Goal: Task Accomplishment & Management: Manage account settings

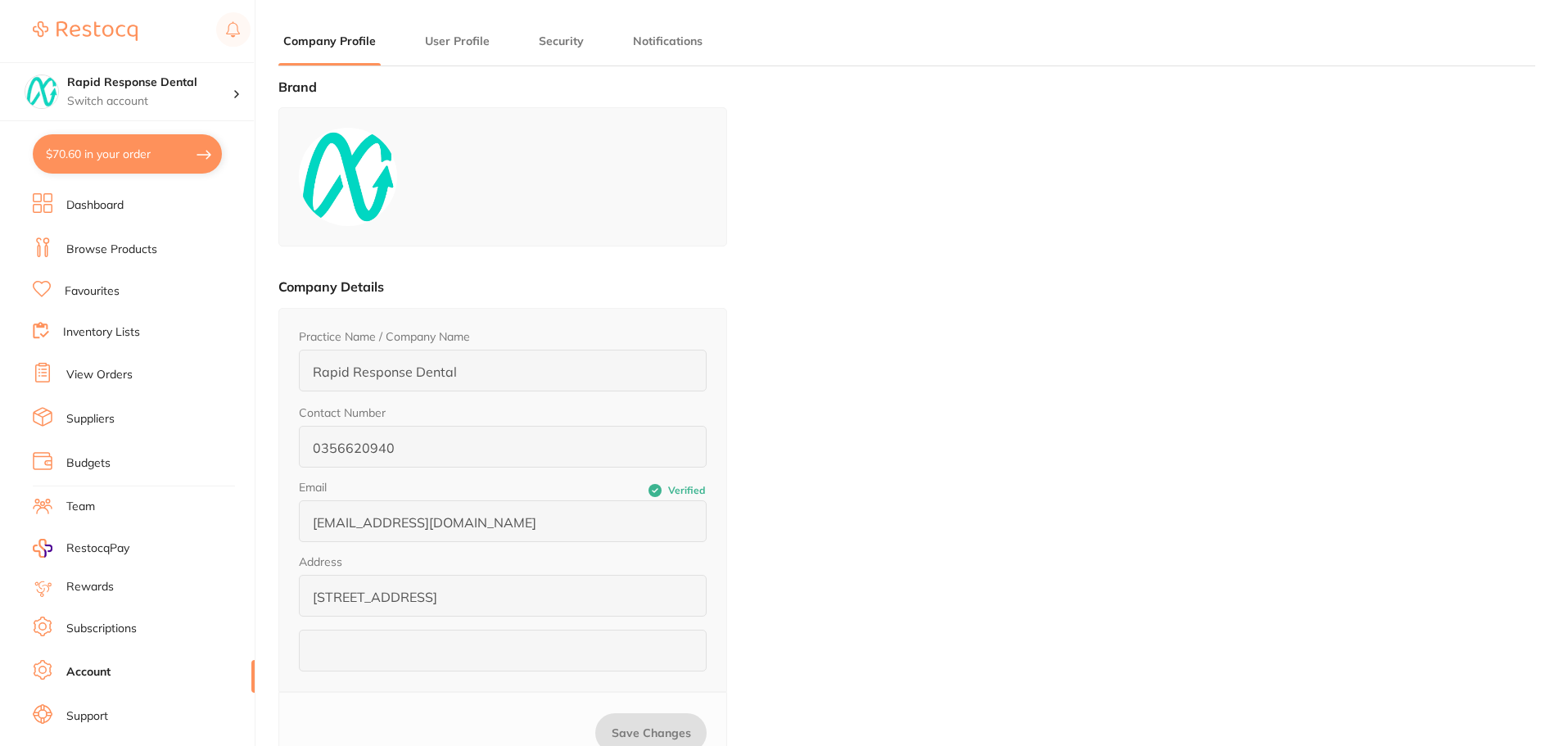
type input "[PERSON_NAME]"
type input "."
type input "[EMAIL_ADDRESS][DOMAIN_NAME]"
click at [152, 154] on button "$70.60 in your order" at bounding box center [127, 153] width 189 height 39
checkbox input "true"
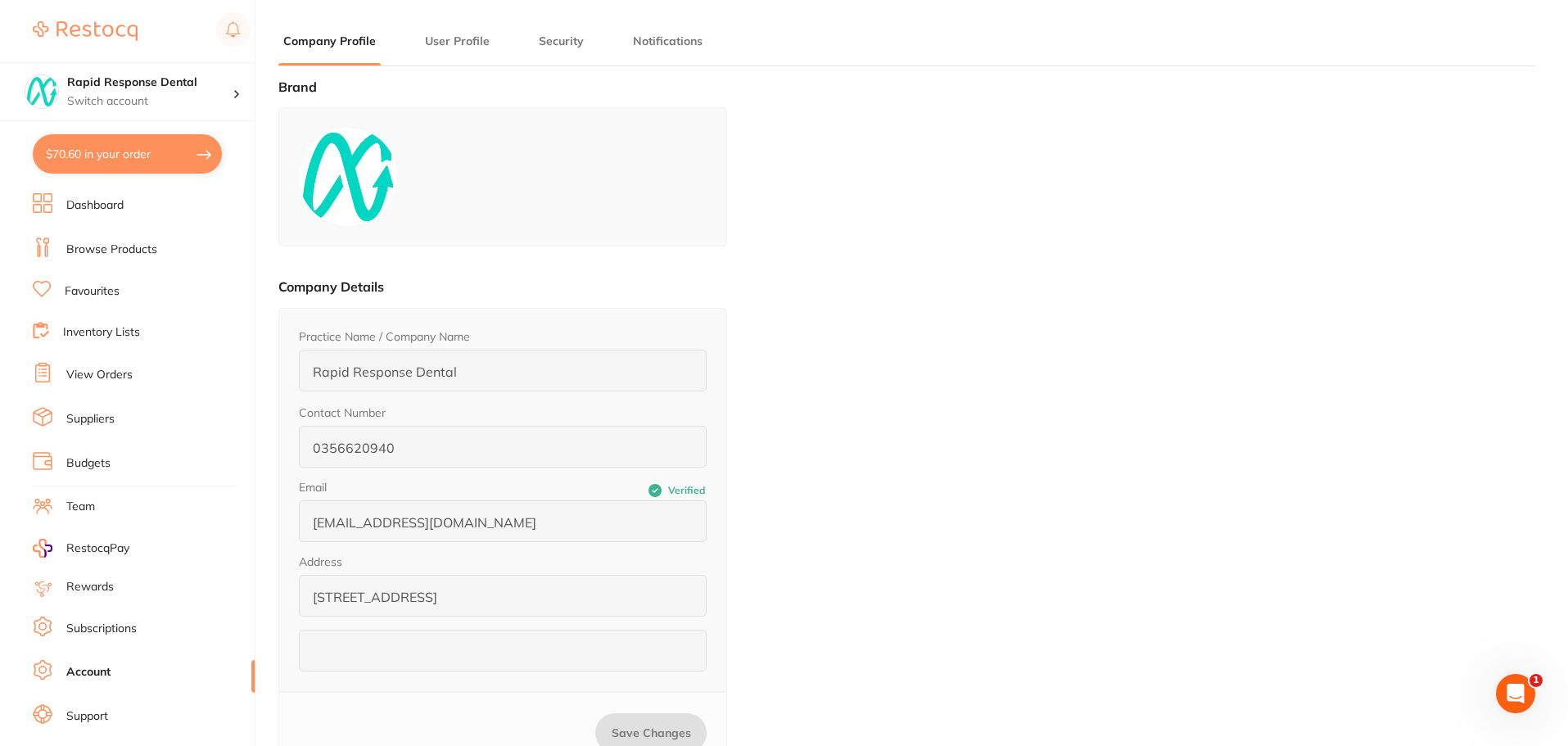
checkbox input "true"
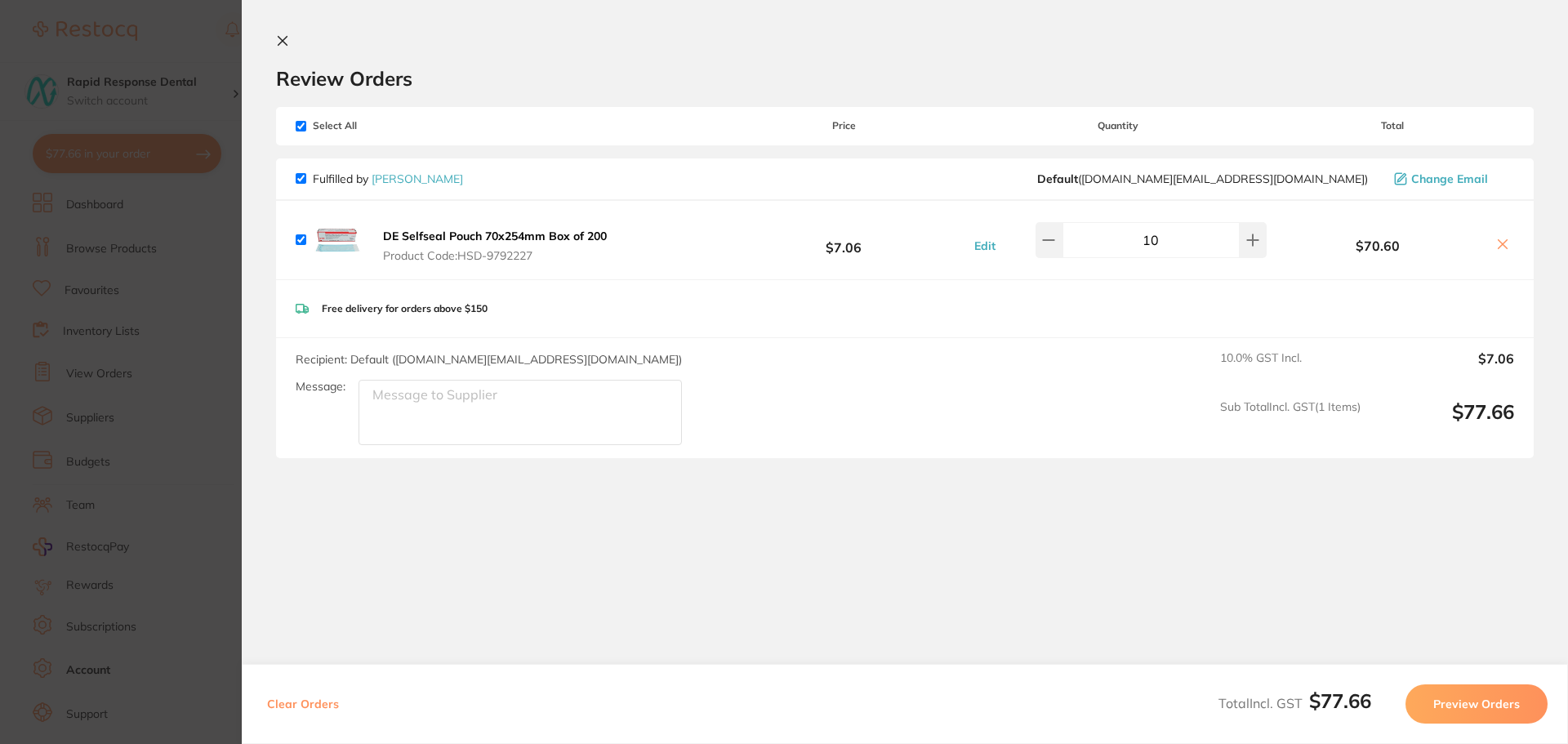
click at [287, 39] on icon at bounding box center [282, 41] width 13 height 13
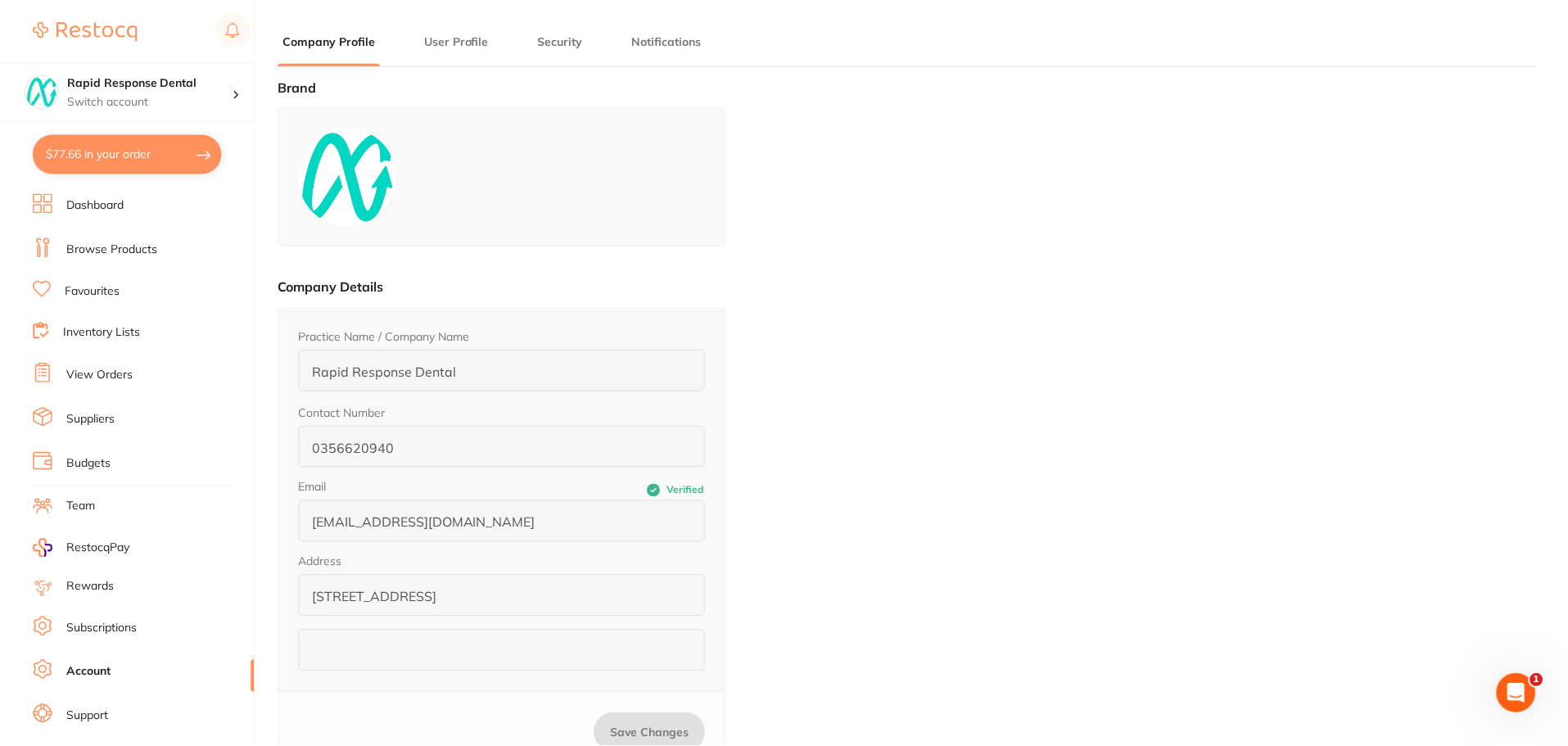
scroll to position [221, 0]
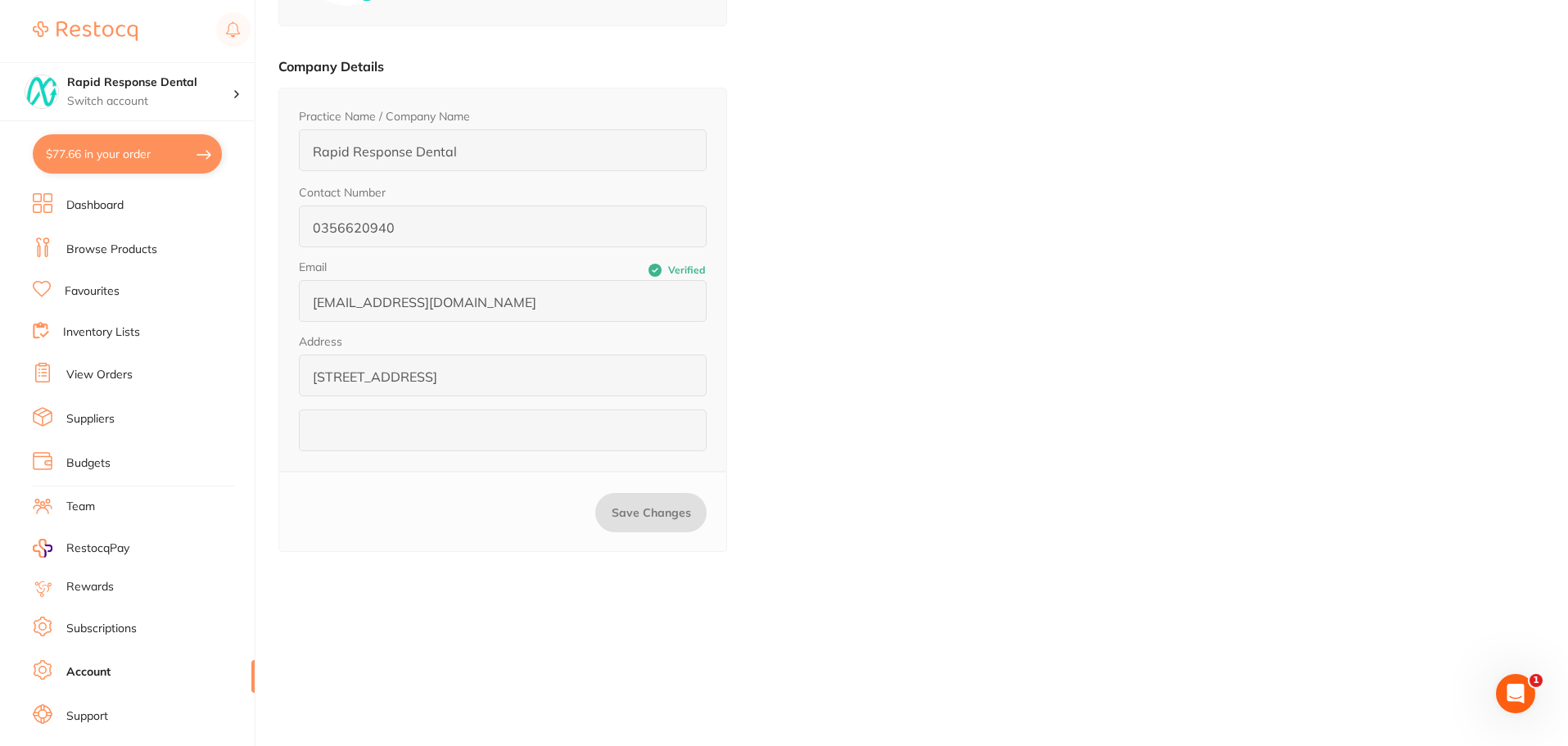
click at [87, 450] on ul "Dashboard Browse Products Favourites Inventory Lists View Orders Suppliers Budg…" at bounding box center [143, 475] width 222 height 564
click at [88, 465] on link "Budgets" at bounding box center [88, 464] width 44 height 17
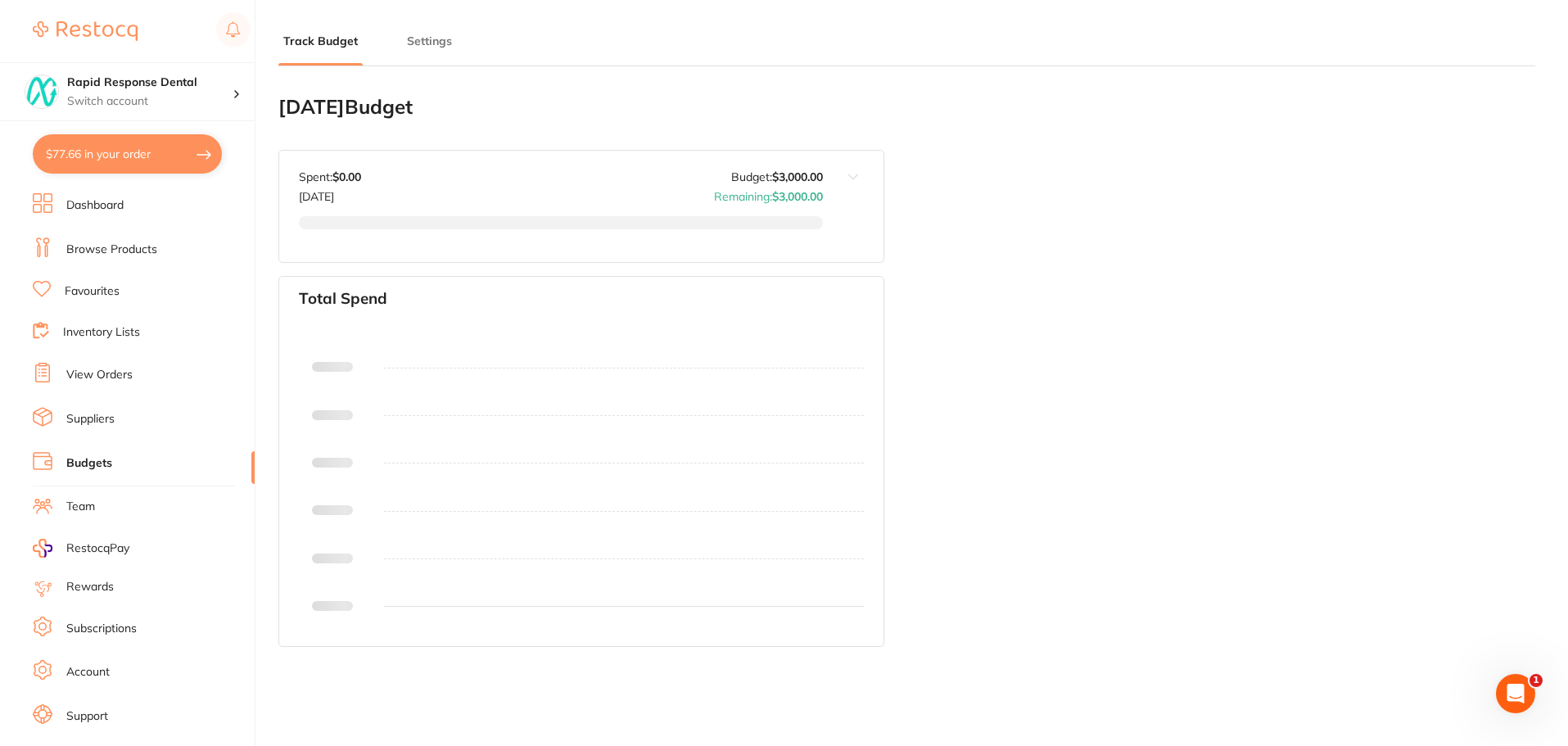
type input "3,000"
type input "0.0"
type input "3,000"
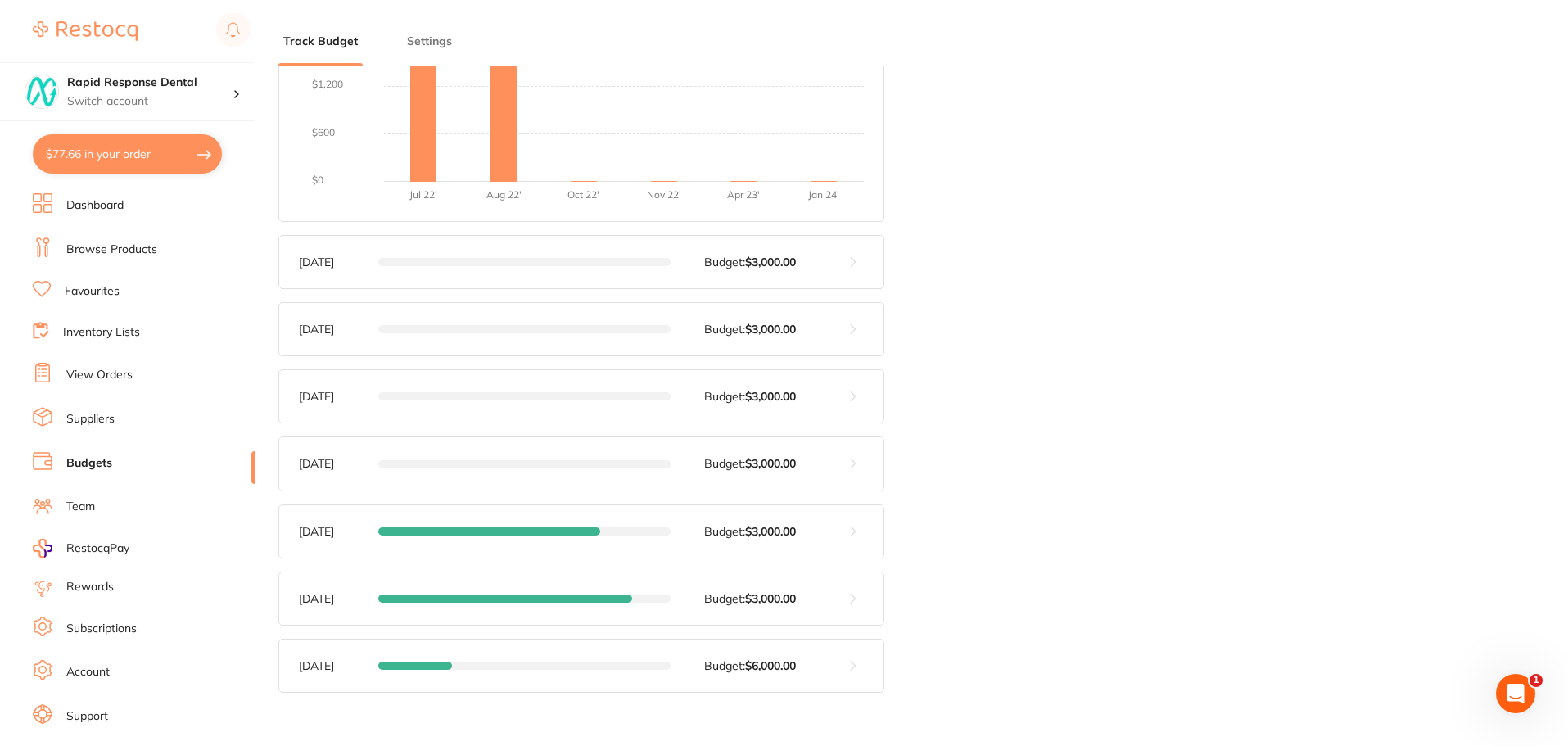
scroll to position [430, 0]
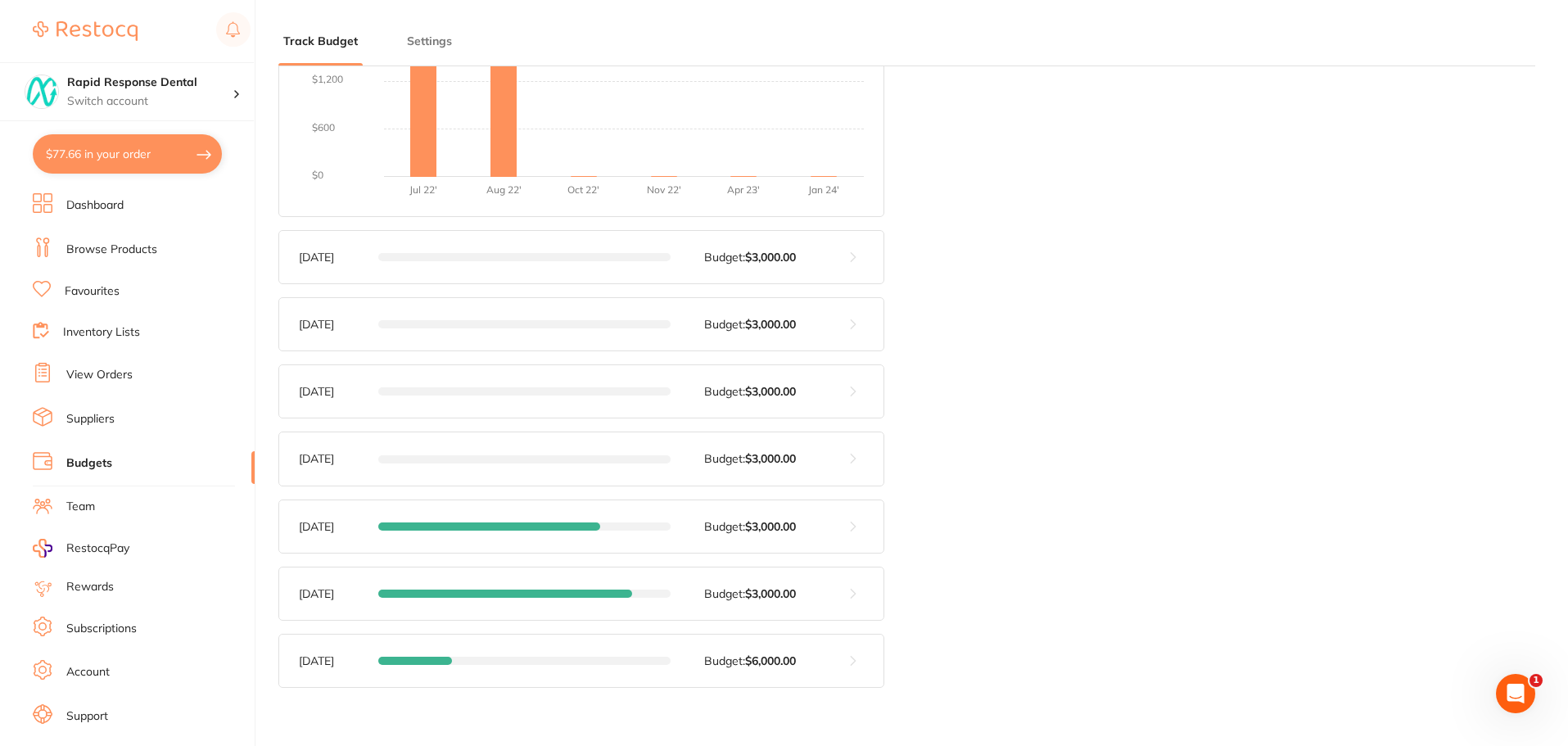
click at [122, 335] on link "Inventory Lists" at bounding box center [102, 332] width 77 height 17
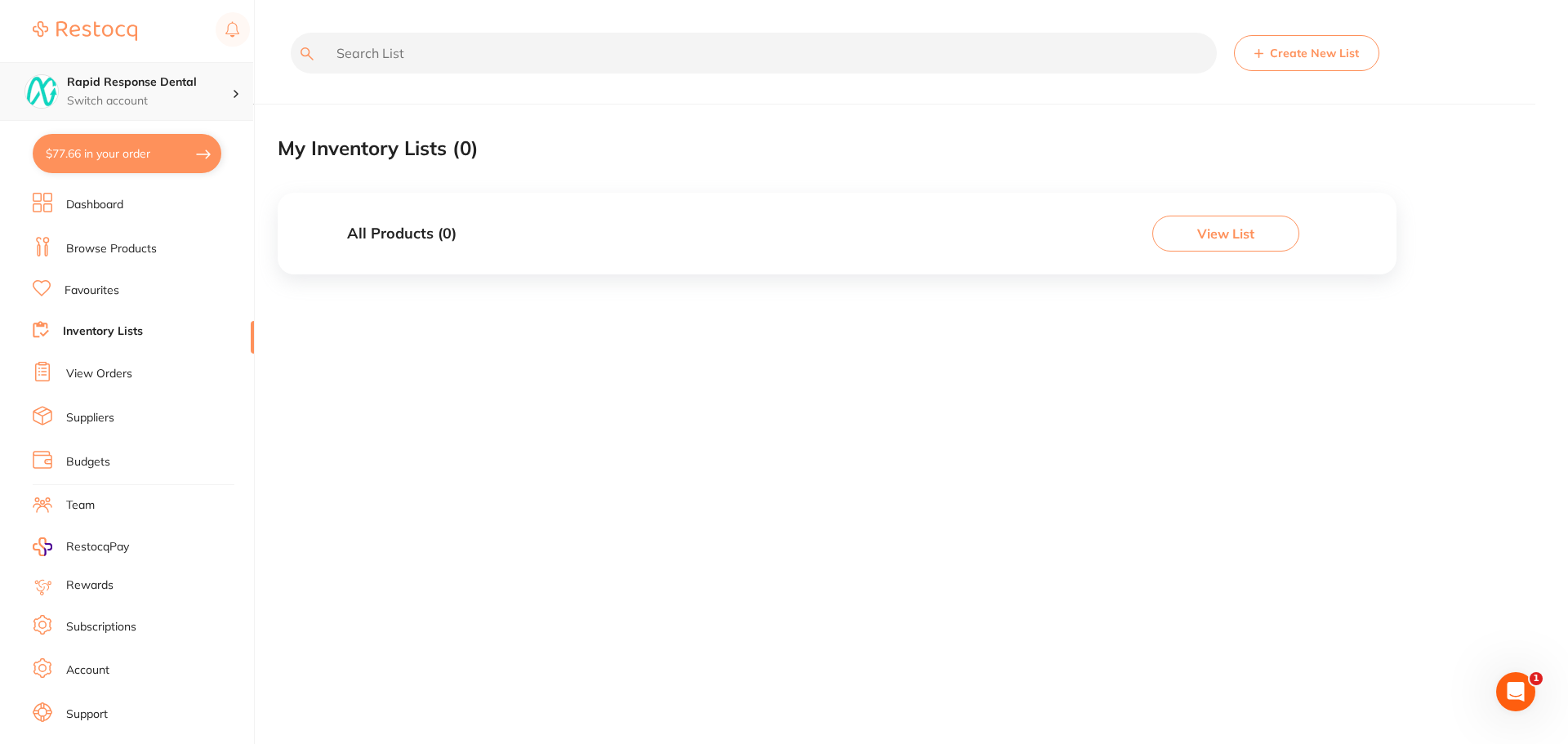
click at [167, 86] on h4 "Rapid Response Dental" at bounding box center [149, 82] width 165 height 17
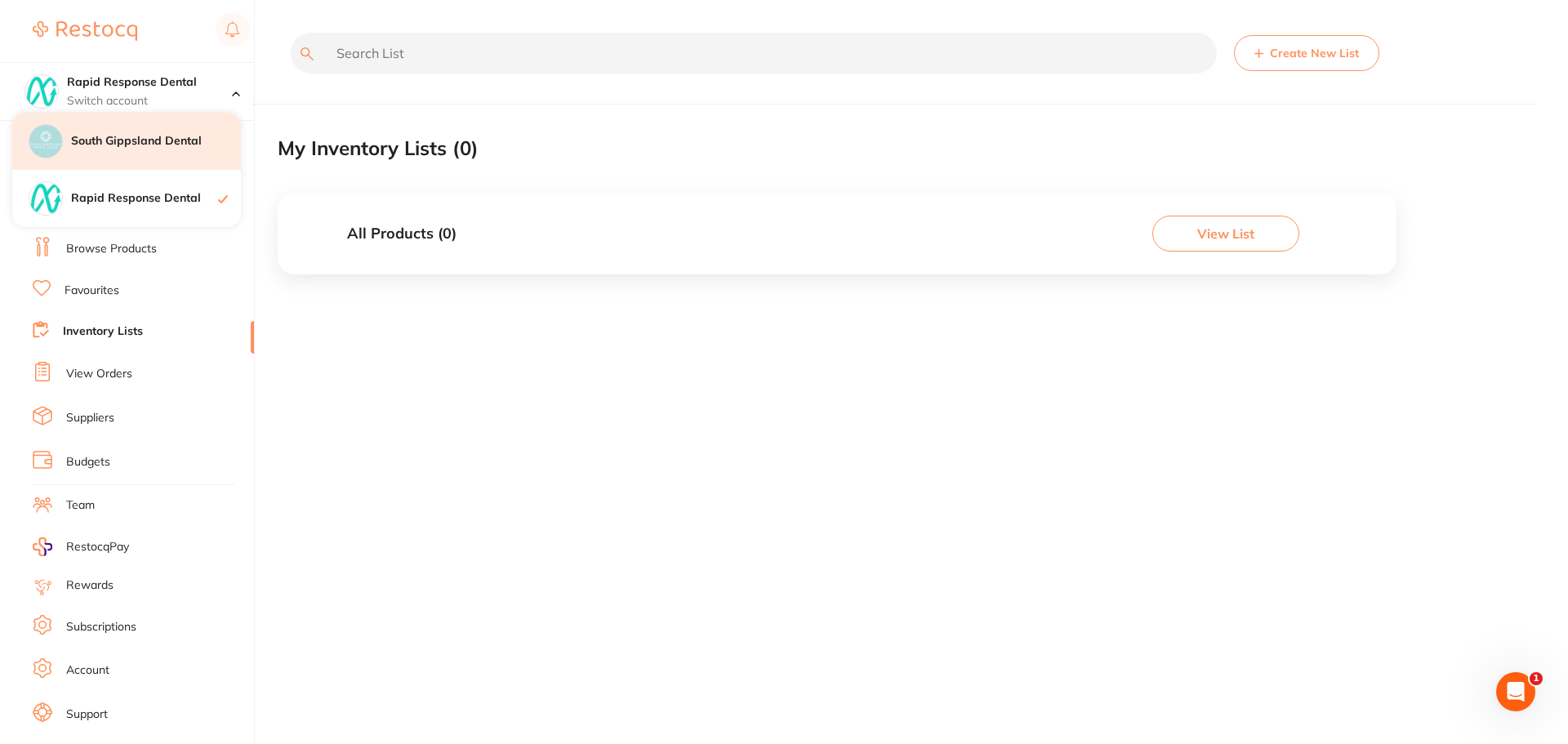
click at [150, 155] on div "South Gippsland Dental" at bounding box center [126, 141] width 228 height 57
